Goal: Task Accomplishment & Management: Complete application form

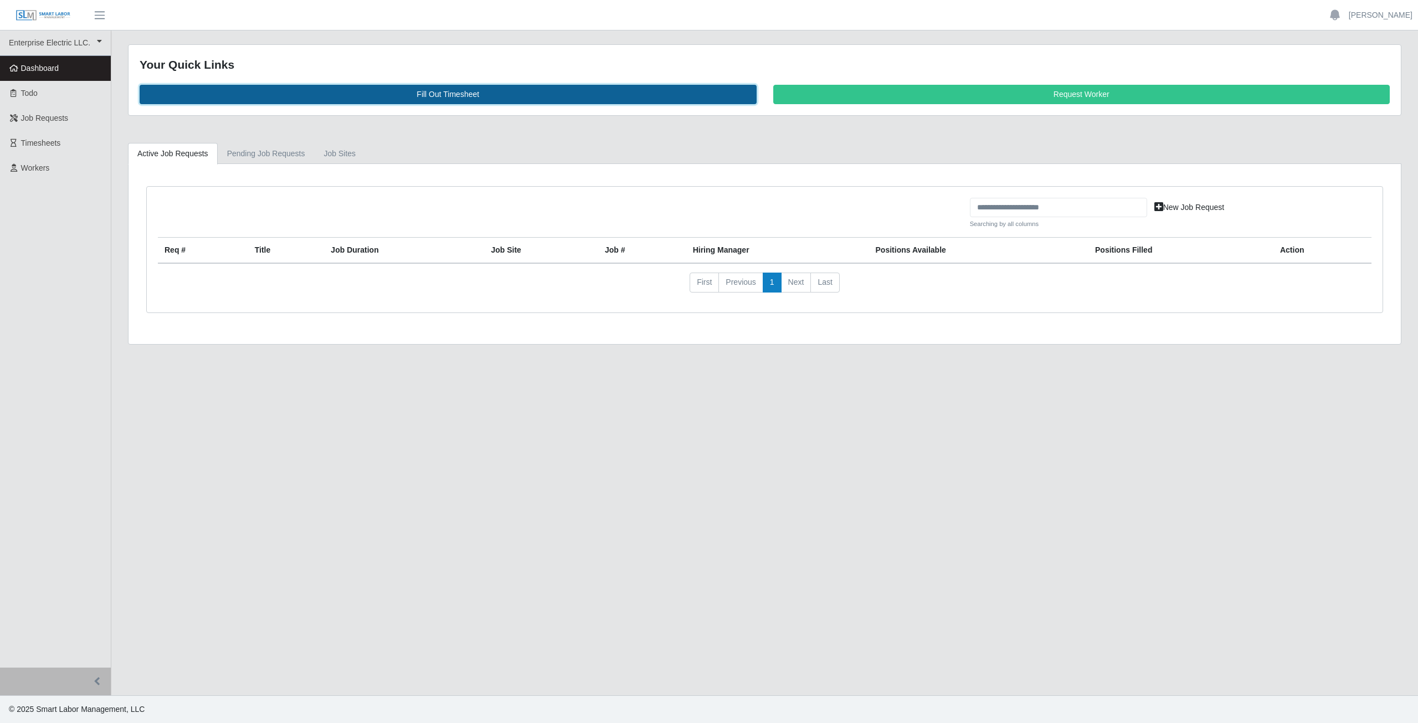
click at [438, 97] on link "Fill Out Timesheet" at bounding box center [448, 94] width 617 height 19
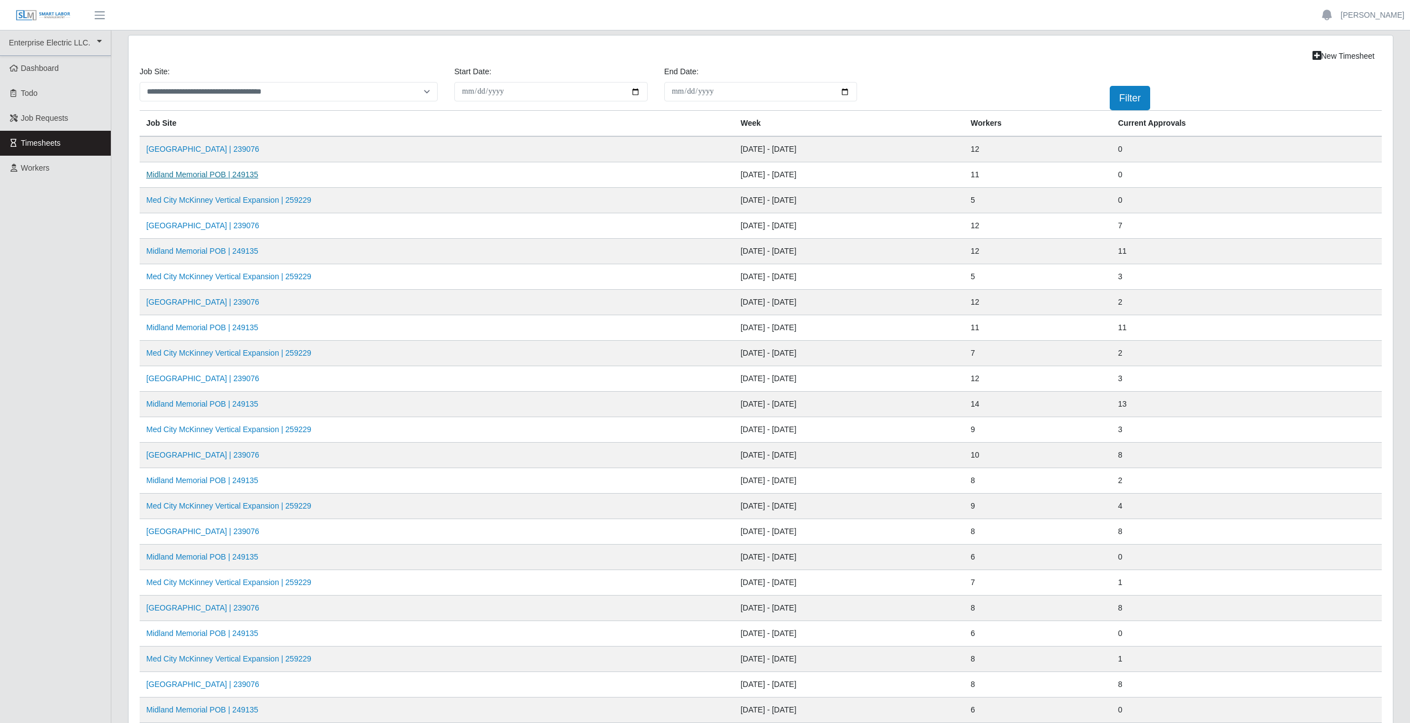
click at [215, 178] on link "Midland Memorial POB | 249135" at bounding box center [202, 174] width 112 height 9
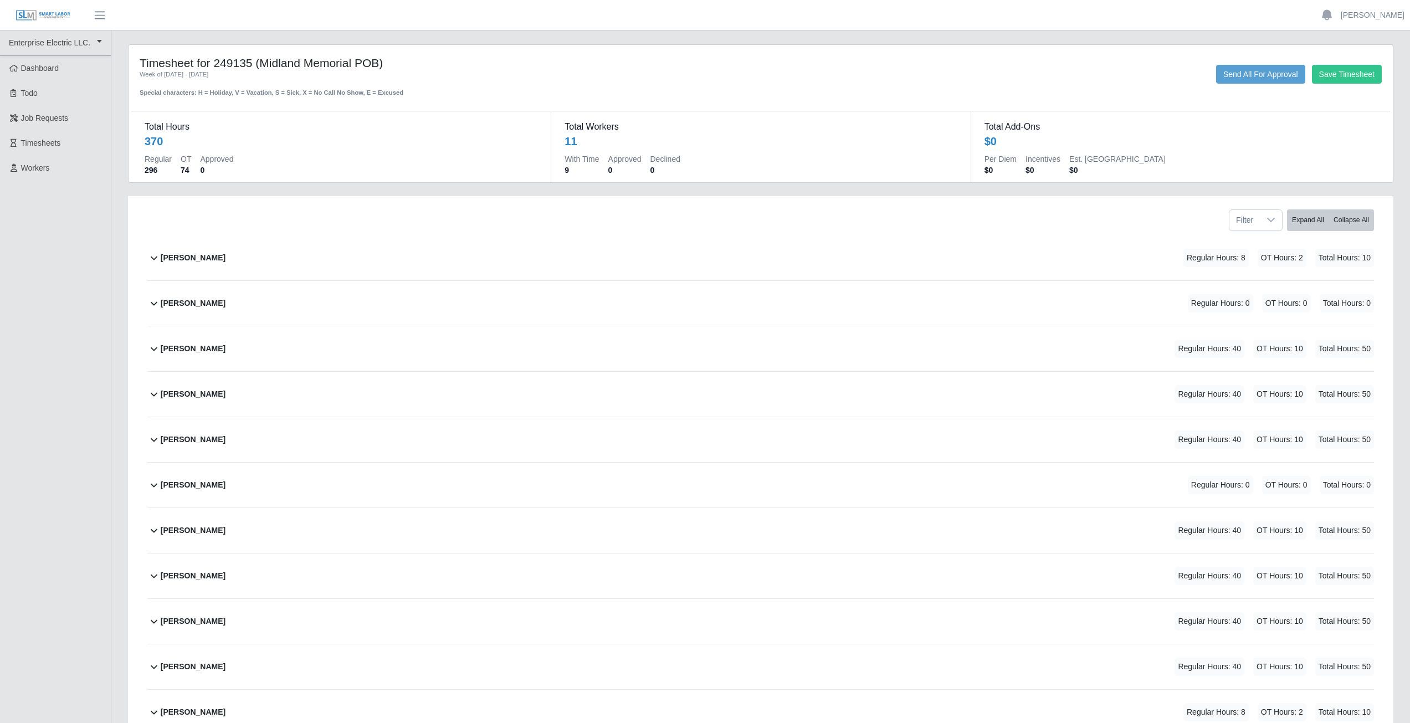
scroll to position [94, 0]
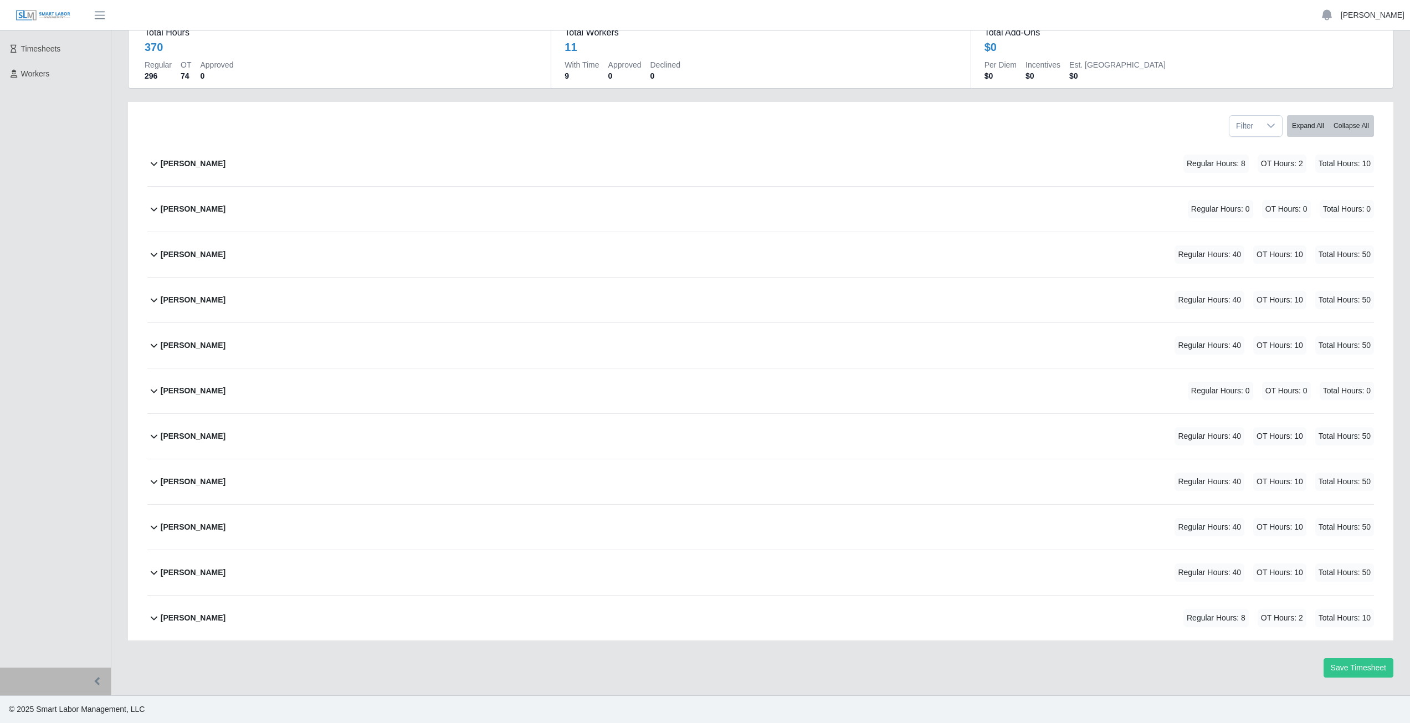
click at [1368, 19] on link "[PERSON_NAME]" at bounding box center [1373, 15] width 64 height 12
click at [1345, 79] on link "Logout" at bounding box center [1360, 76] width 100 height 23
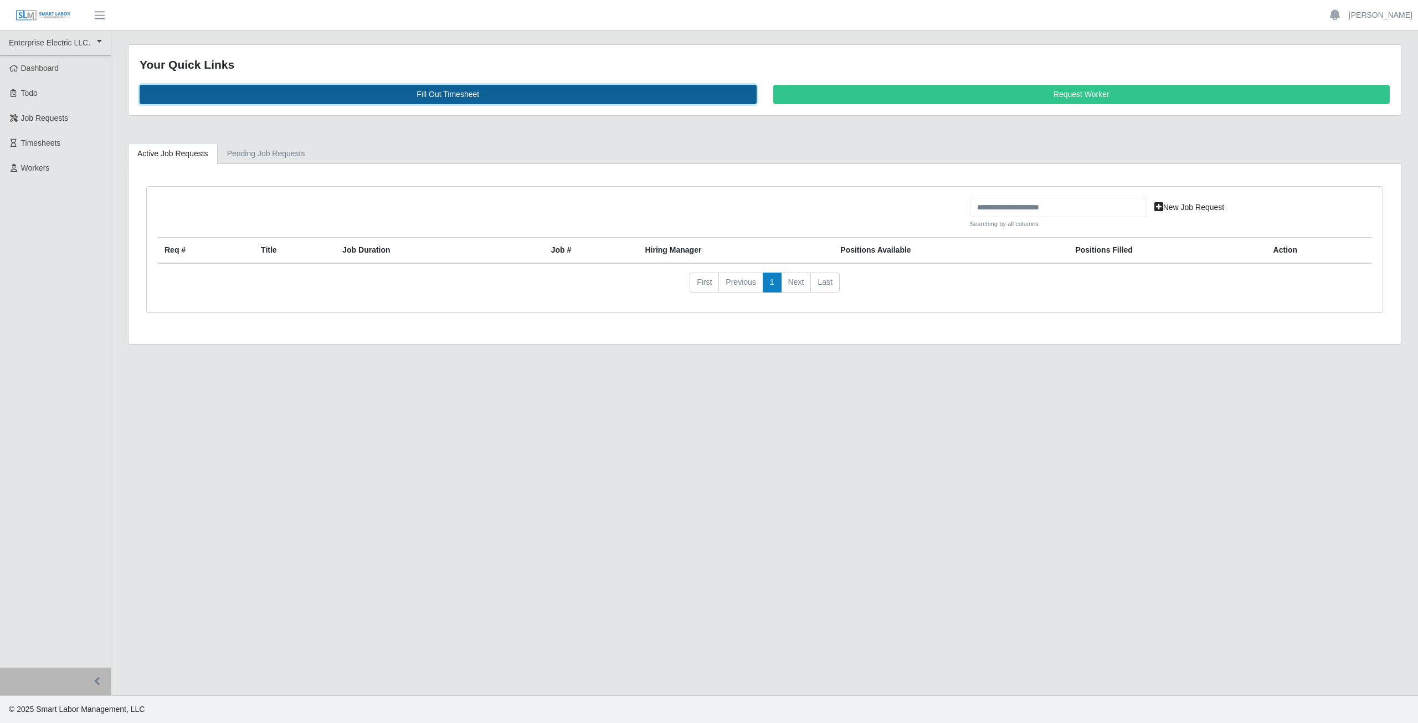
click at [437, 91] on link "Fill Out Timesheet" at bounding box center [448, 94] width 617 height 19
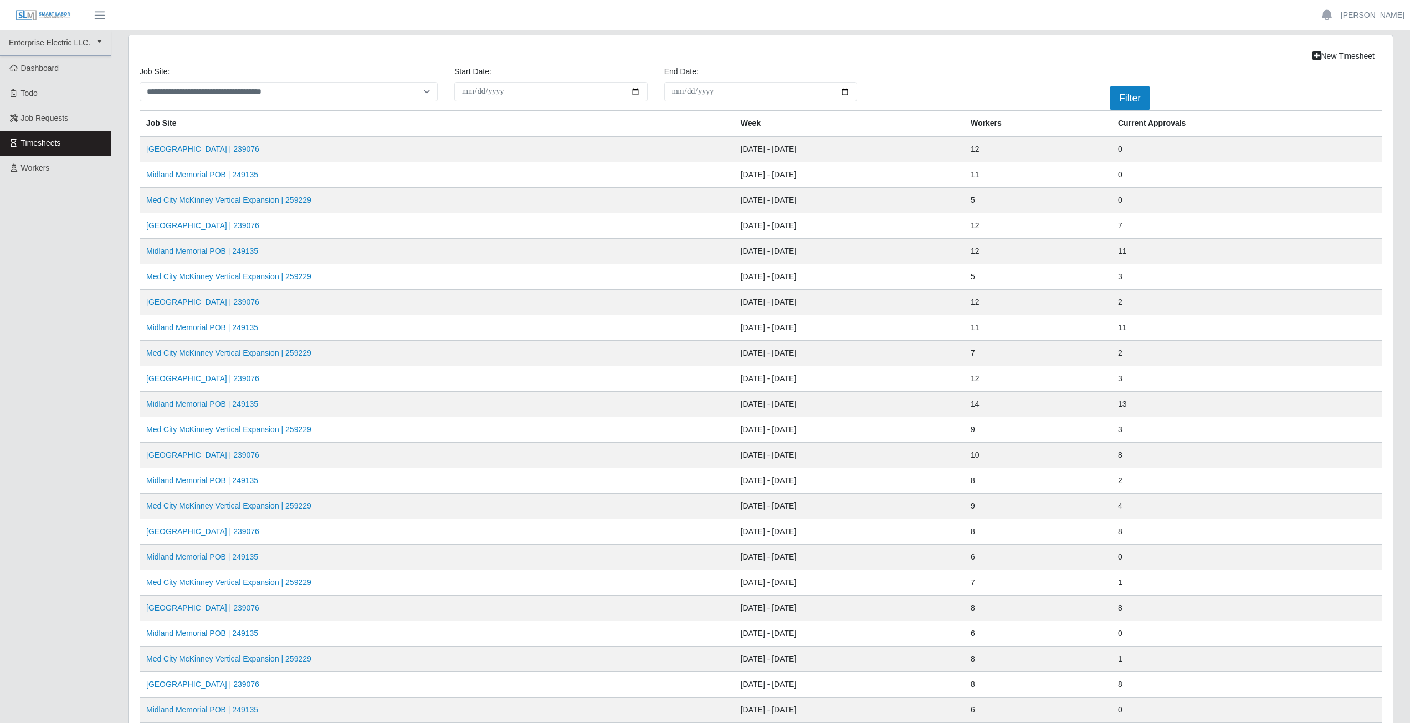
click at [41, 140] on span "Timesheets" at bounding box center [41, 143] width 40 height 9
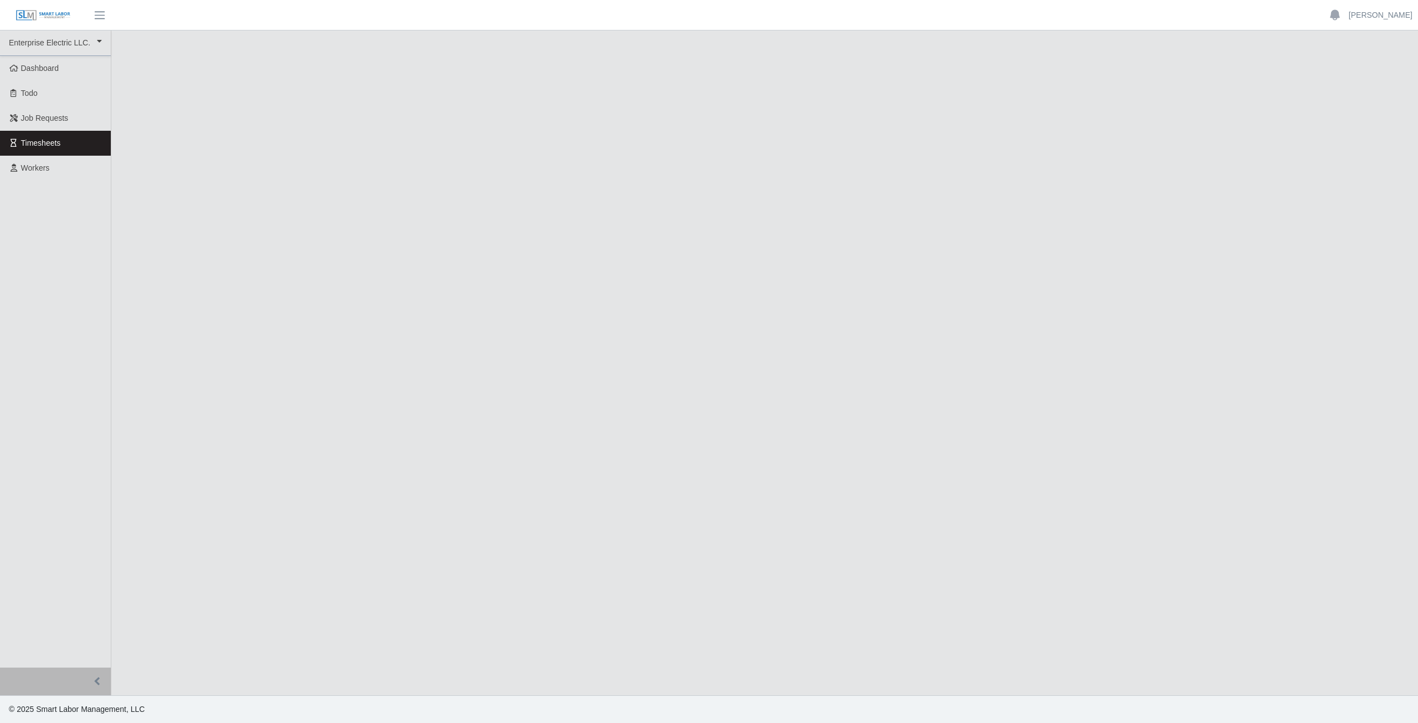
click at [481, 222] on main at bounding box center [764, 362] width 1307 height 665
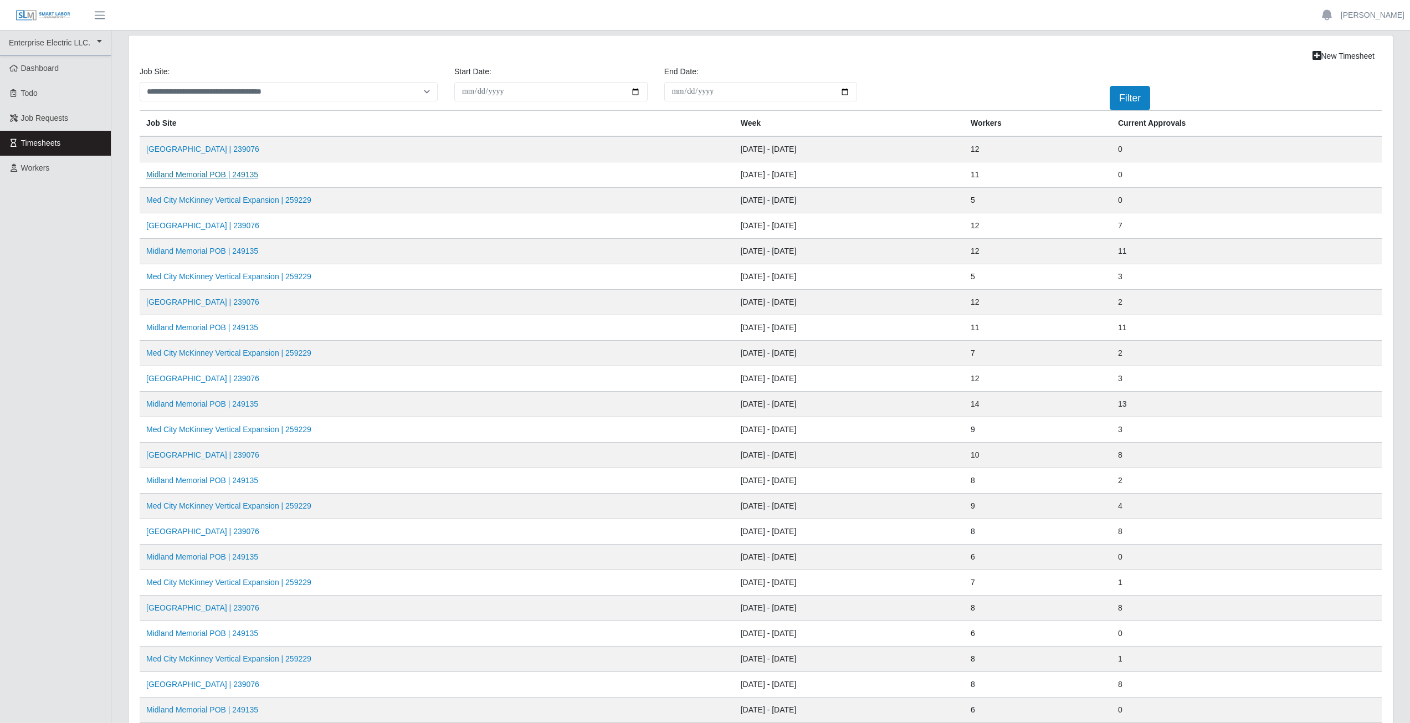
click at [204, 179] on link "Midland Memorial POB | 249135" at bounding box center [202, 174] width 112 height 9
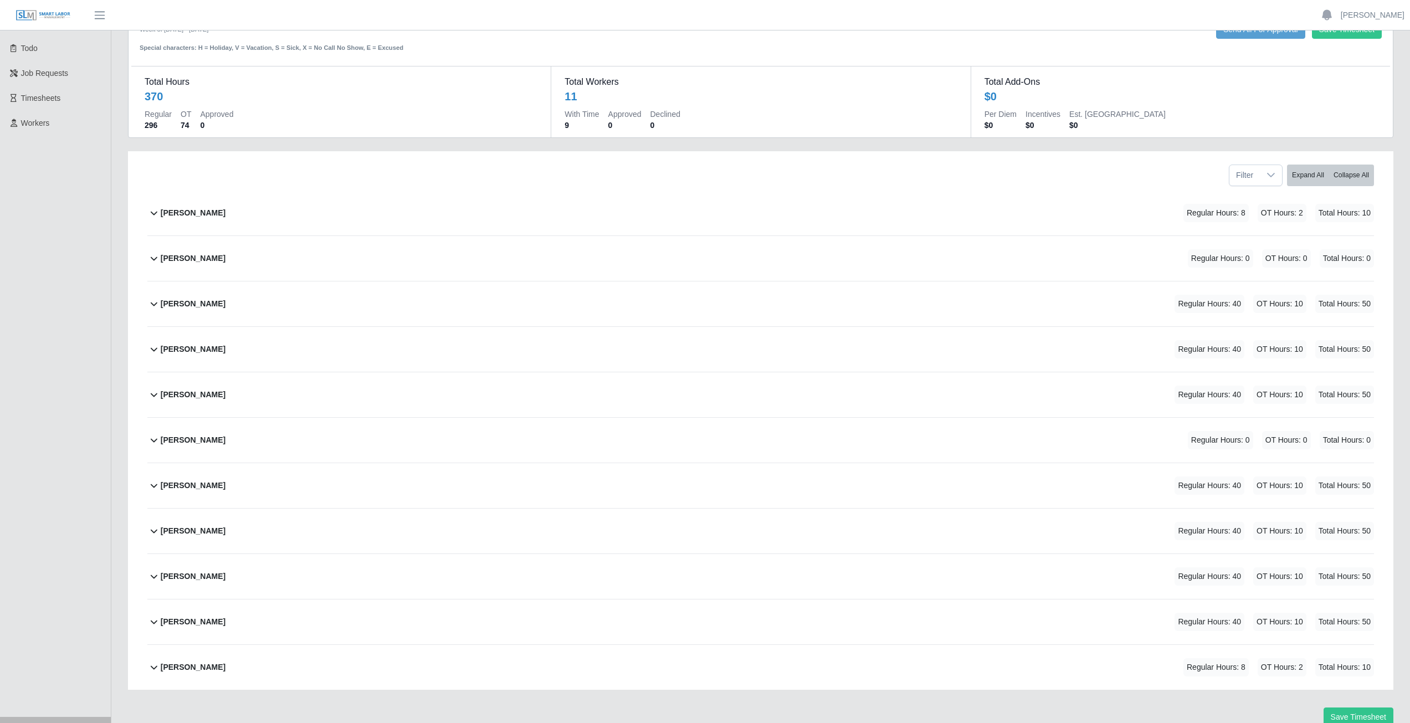
scroll to position [94, 0]
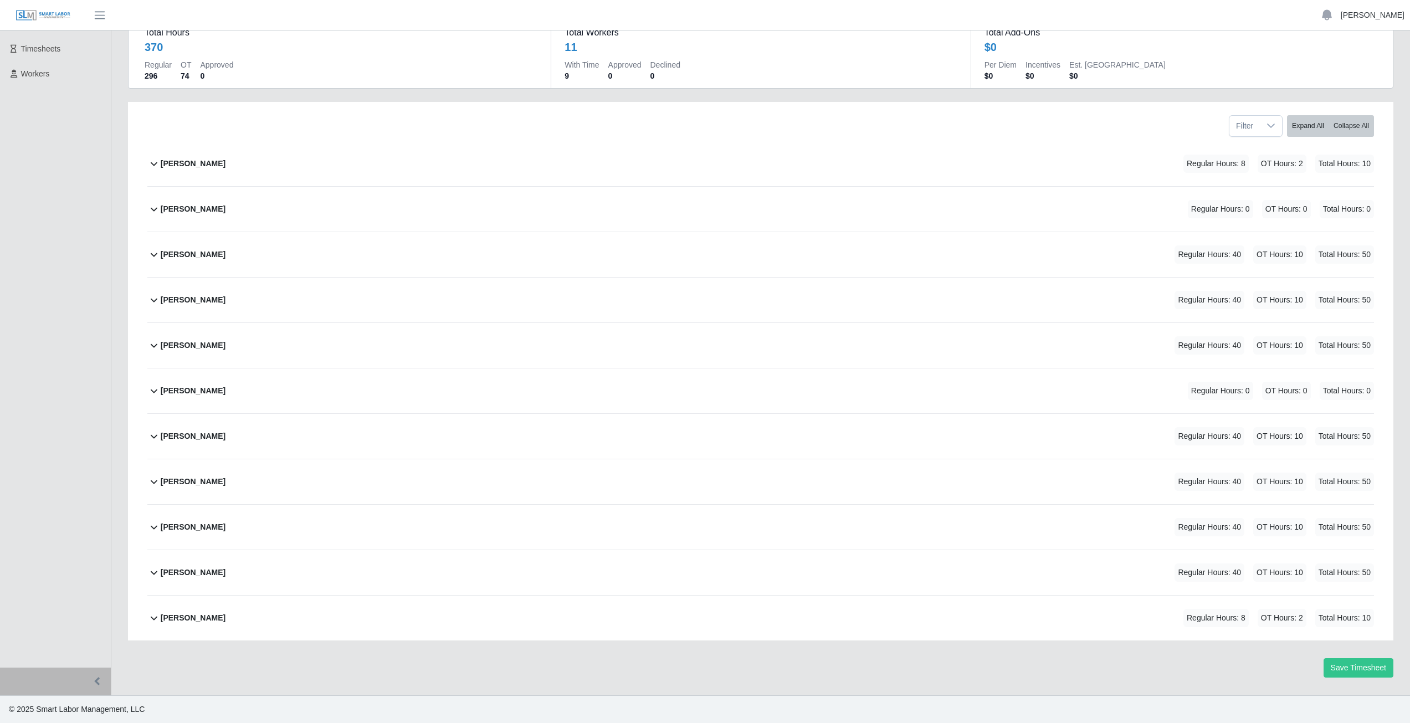
click at [1375, 16] on link "[PERSON_NAME]" at bounding box center [1373, 15] width 64 height 12
click at [1342, 78] on link "Logout" at bounding box center [1360, 76] width 100 height 23
